Goal: Navigation & Orientation: Find specific page/section

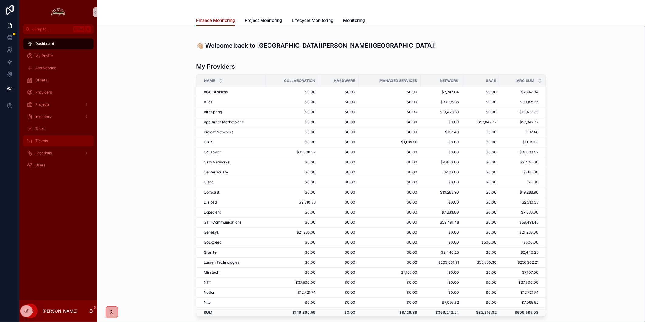
drag, startPoint x: 75, startPoint y: 214, endPoint x: 65, endPoint y: 135, distance: 79.9
click at [75, 214] on div "Dashboard My Profile Add Service Clients Providers Projects Inventory Tasks Tic…" at bounding box center [58, 167] width 78 height 266
click at [48, 75] on link "Clients" at bounding box center [58, 80] width 70 height 11
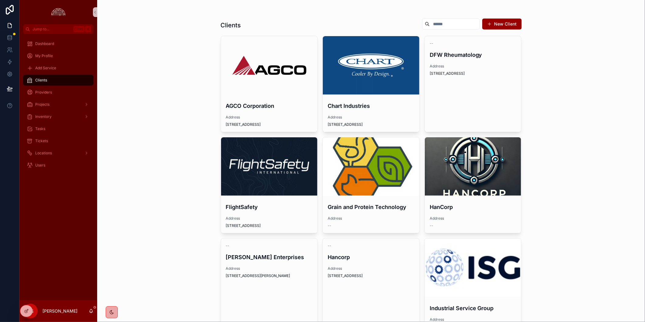
click at [47, 203] on div "Dashboard My Profile Add Service Clients Providers Projects Inventory Tasks Tic…" at bounding box center [58, 167] width 78 height 266
drag, startPoint x: 140, startPoint y: 38, endPoint x: 137, endPoint y: 43, distance: 5.9
click at [140, 38] on div "Clients New Client AGCO Corporation Address [STREET_ADDRESS] Chart Industries A…" at bounding box center [371, 161] width 548 height 322
